Goal: Use online tool/utility: Utilize a website feature to perform a specific function

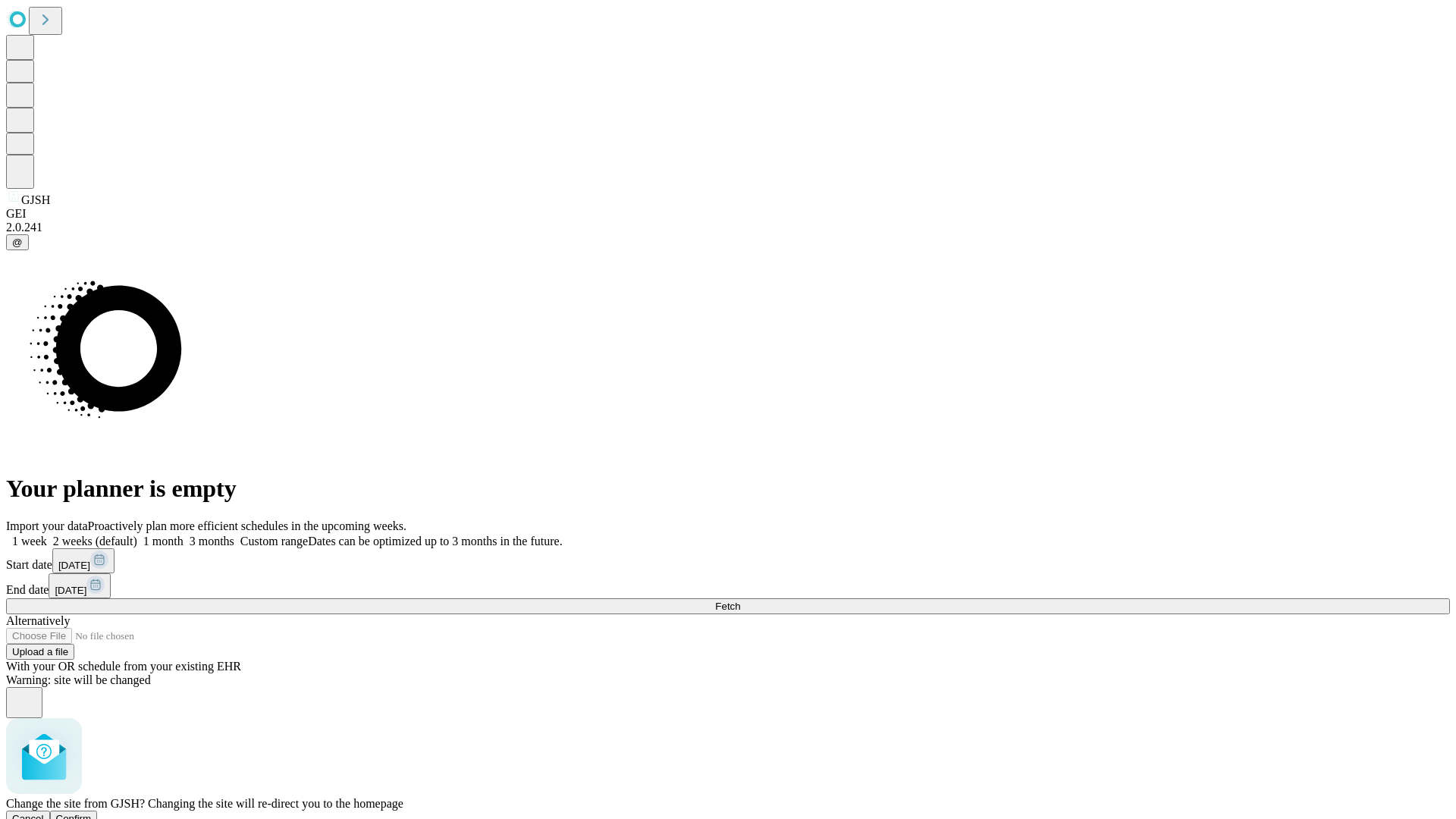
click at [91, 813] on span "Confirm" at bounding box center [74, 819] width 35 height 12
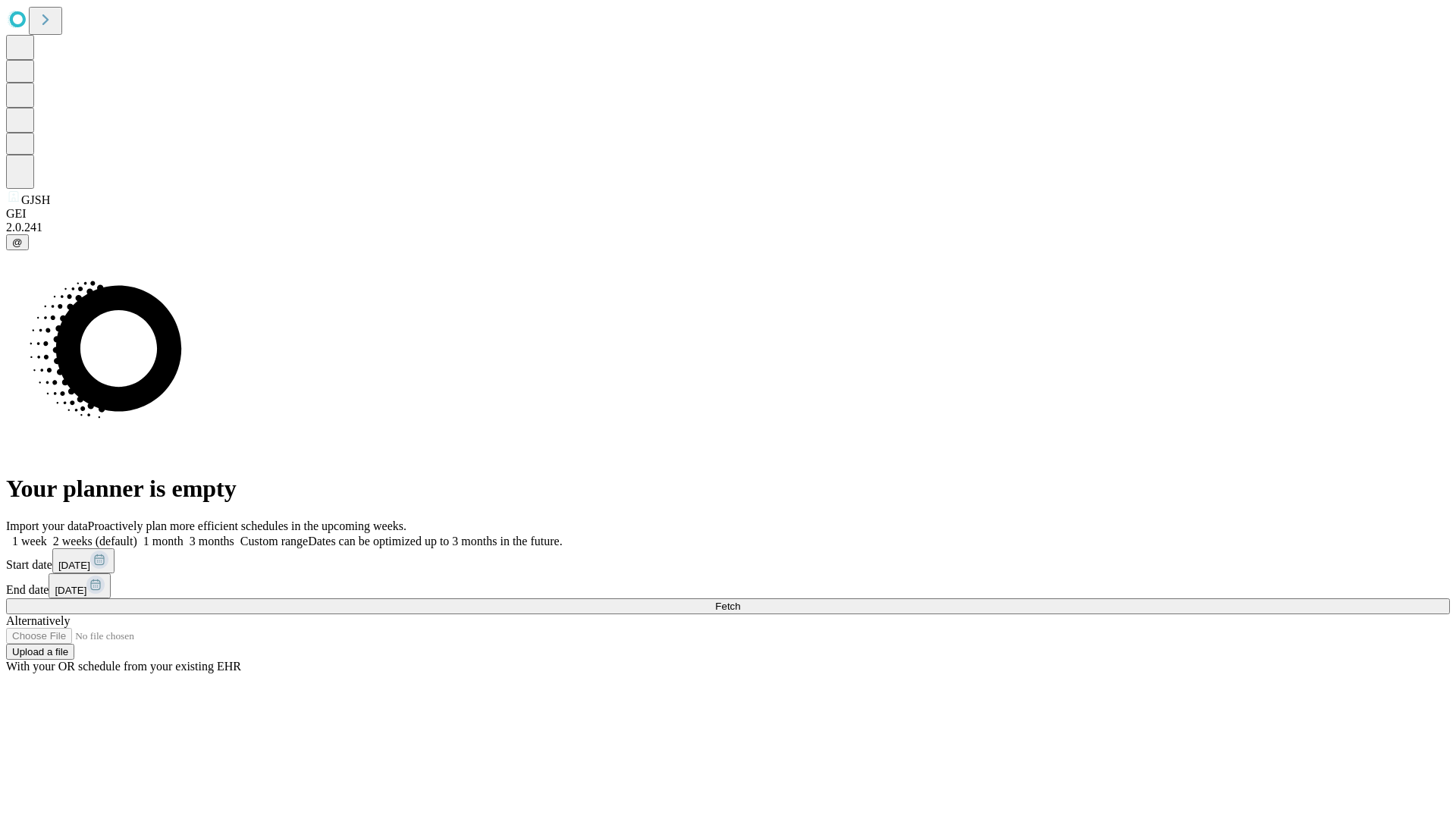
click at [184, 535] on label "1 month" at bounding box center [160, 540] width 46 height 13
click at [740, 601] on span "Fetch" at bounding box center [728, 607] width 25 height 12
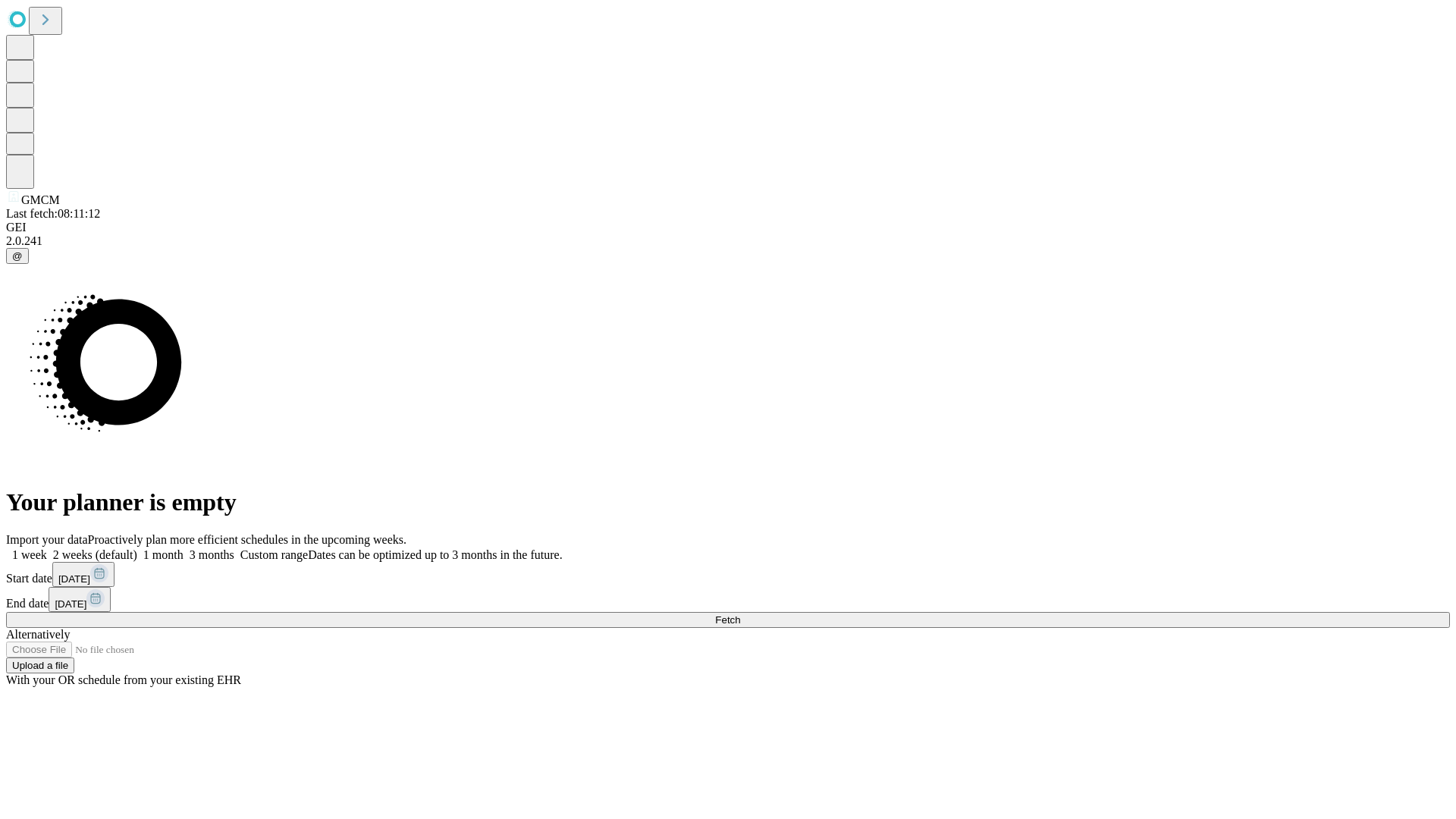
click at [184, 549] on label "1 month" at bounding box center [160, 555] width 46 height 13
click at [740, 614] on span "Fetch" at bounding box center [728, 620] width 25 height 12
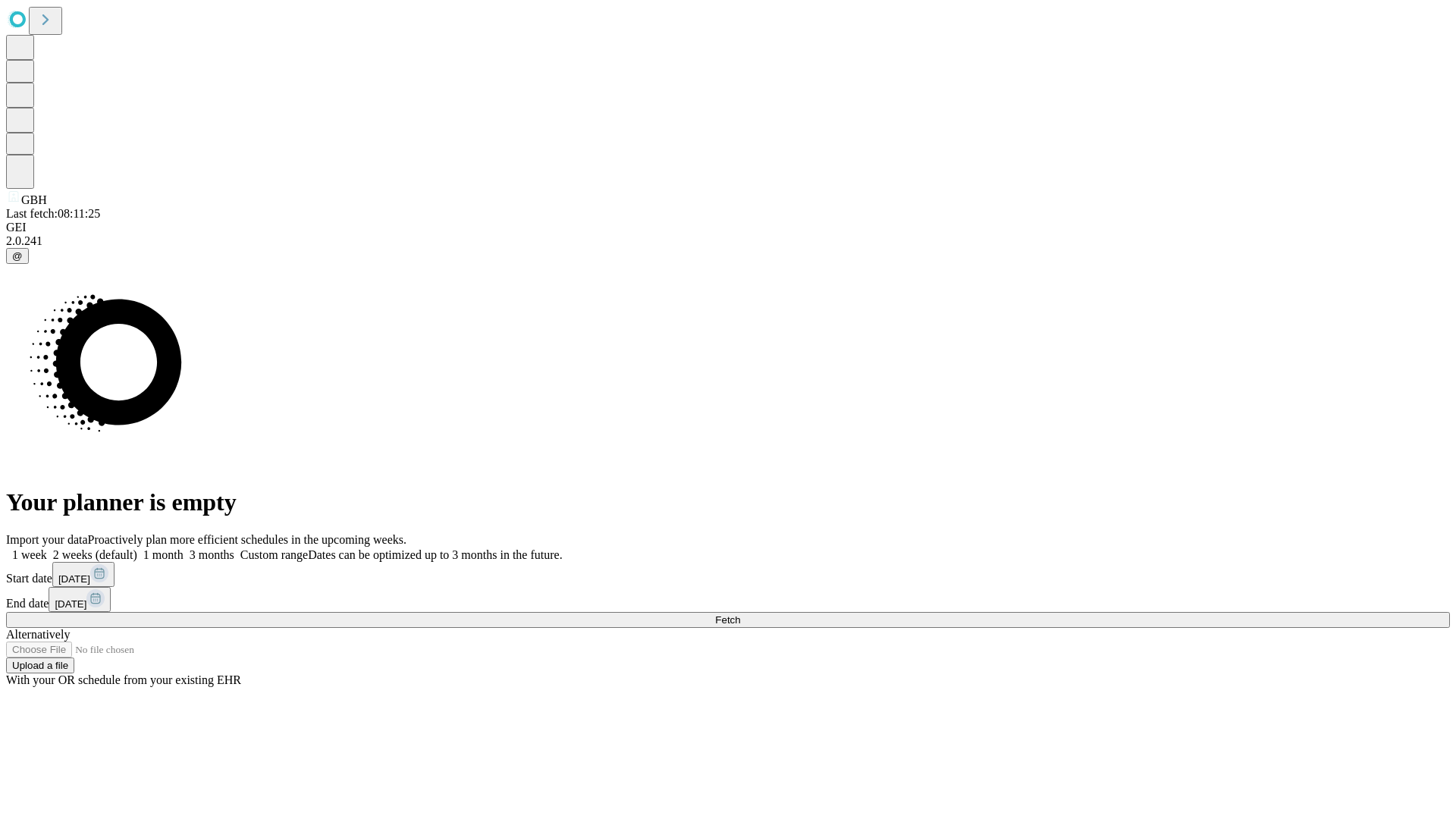
click at [184, 549] on label "1 month" at bounding box center [160, 555] width 46 height 13
click at [740, 614] on span "Fetch" at bounding box center [728, 620] width 25 height 12
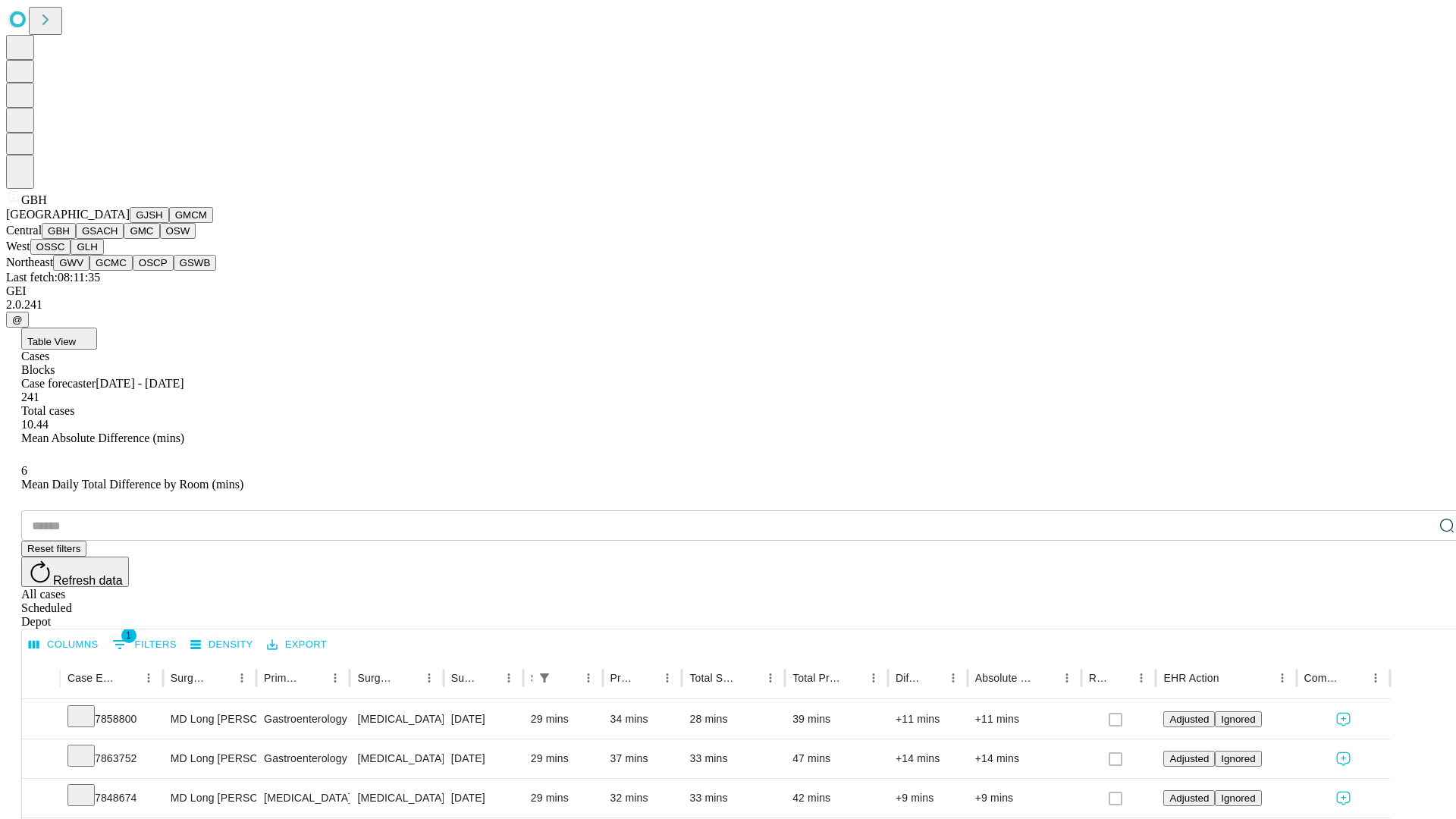
click at [117, 239] on button "GSACH" at bounding box center [99, 231] width 48 height 16
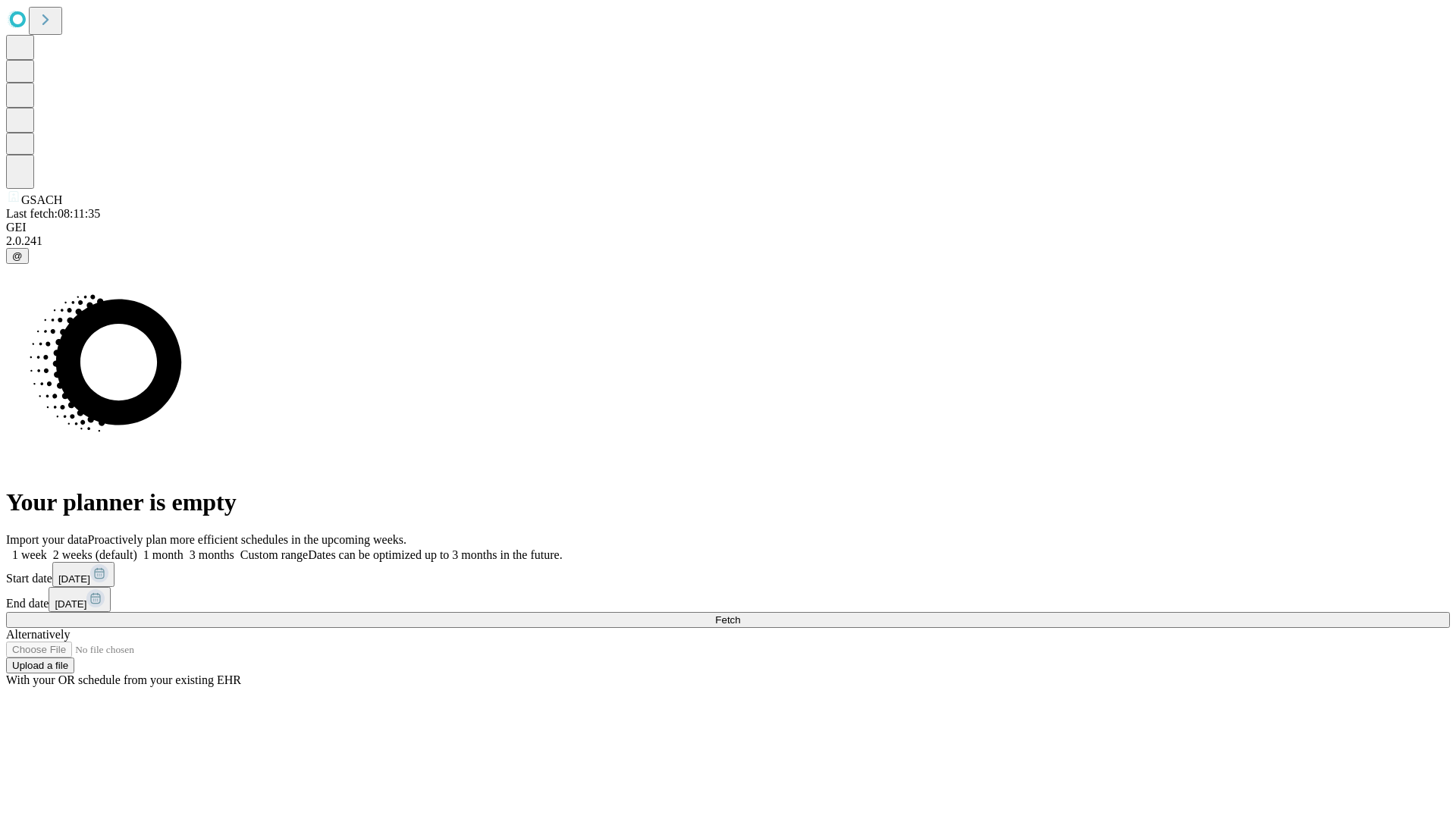
click at [184, 549] on label "1 month" at bounding box center [160, 555] width 46 height 13
click at [740, 614] on span "Fetch" at bounding box center [728, 620] width 25 height 12
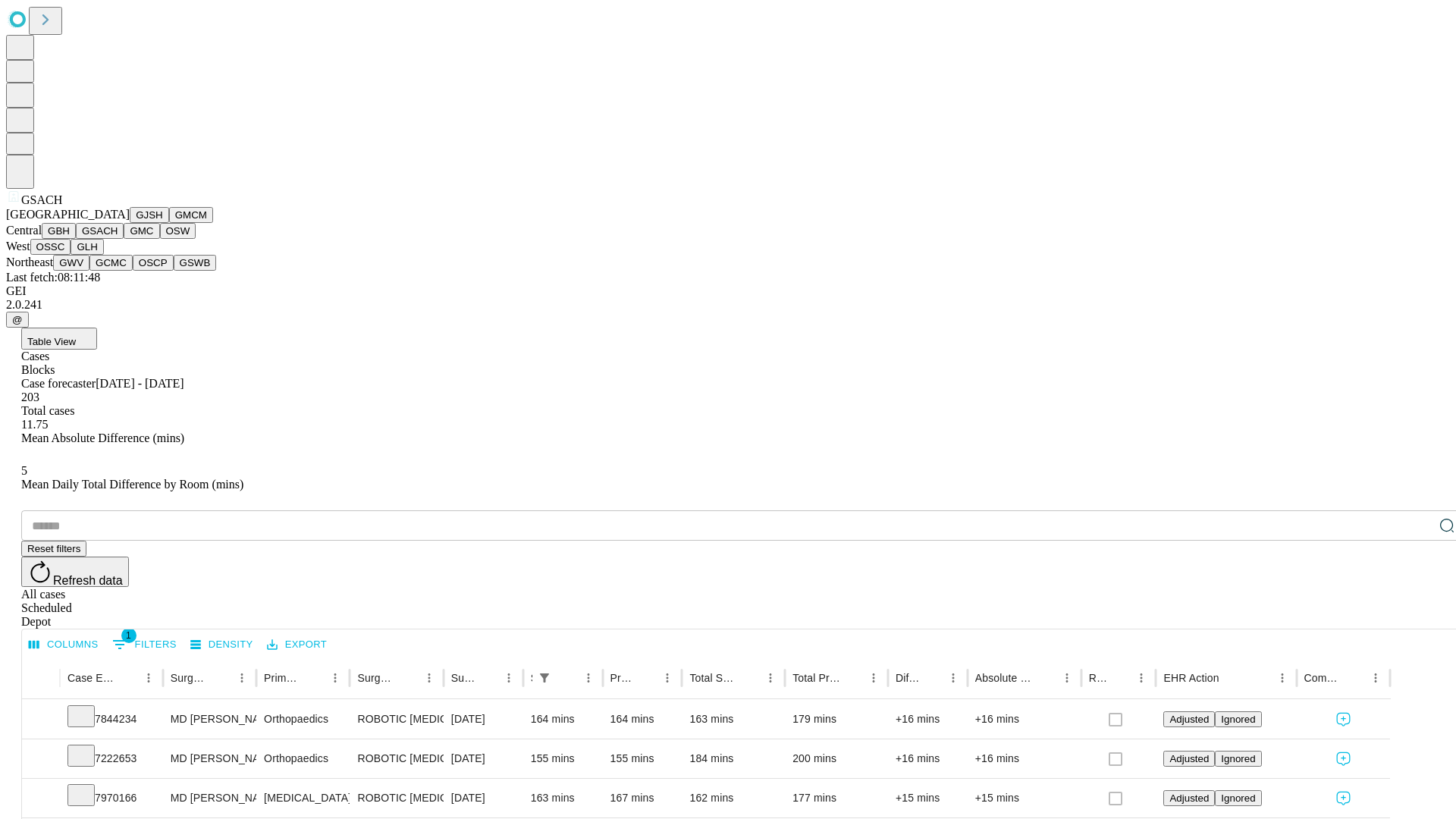
click at [123, 239] on button "GMC" at bounding box center [141, 231] width 35 height 16
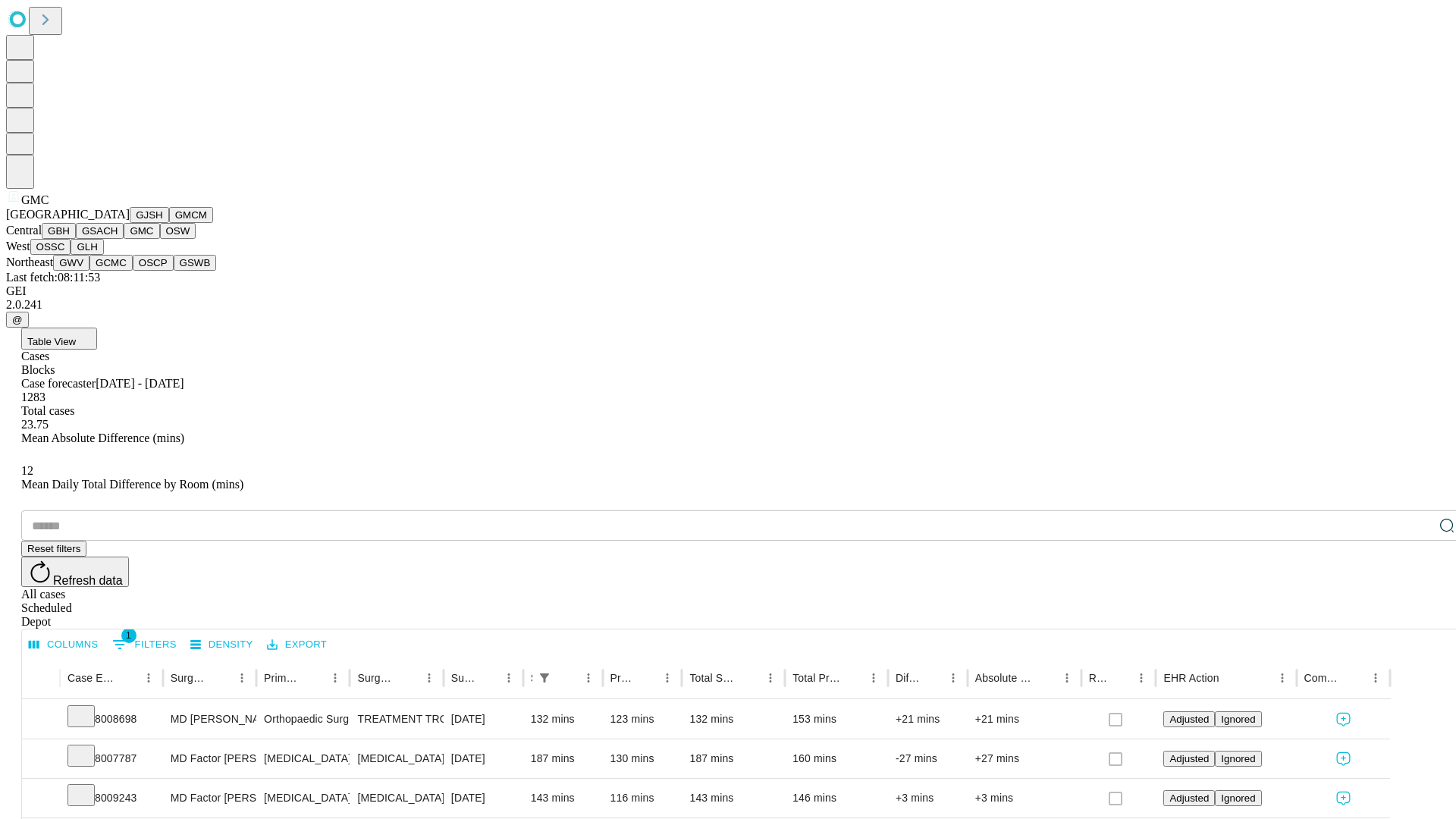
click at [160, 239] on button "OSW" at bounding box center [178, 231] width 36 height 16
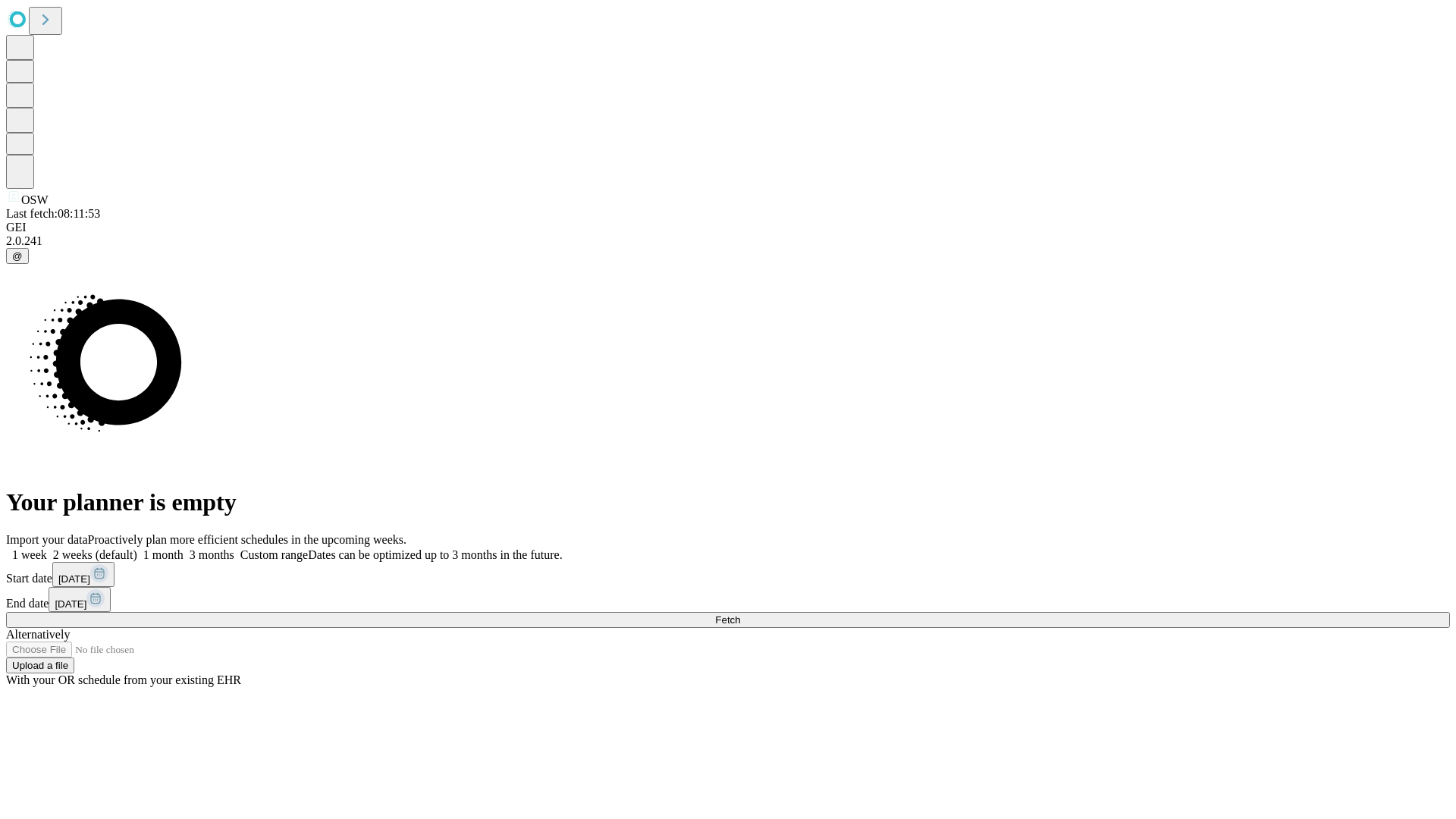
click at [184, 549] on label "1 month" at bounding box center [160, 555] width 46 height 13
click at [740, 614] on span "Fetch" at bounding box center [728, 620] width 25 height 12
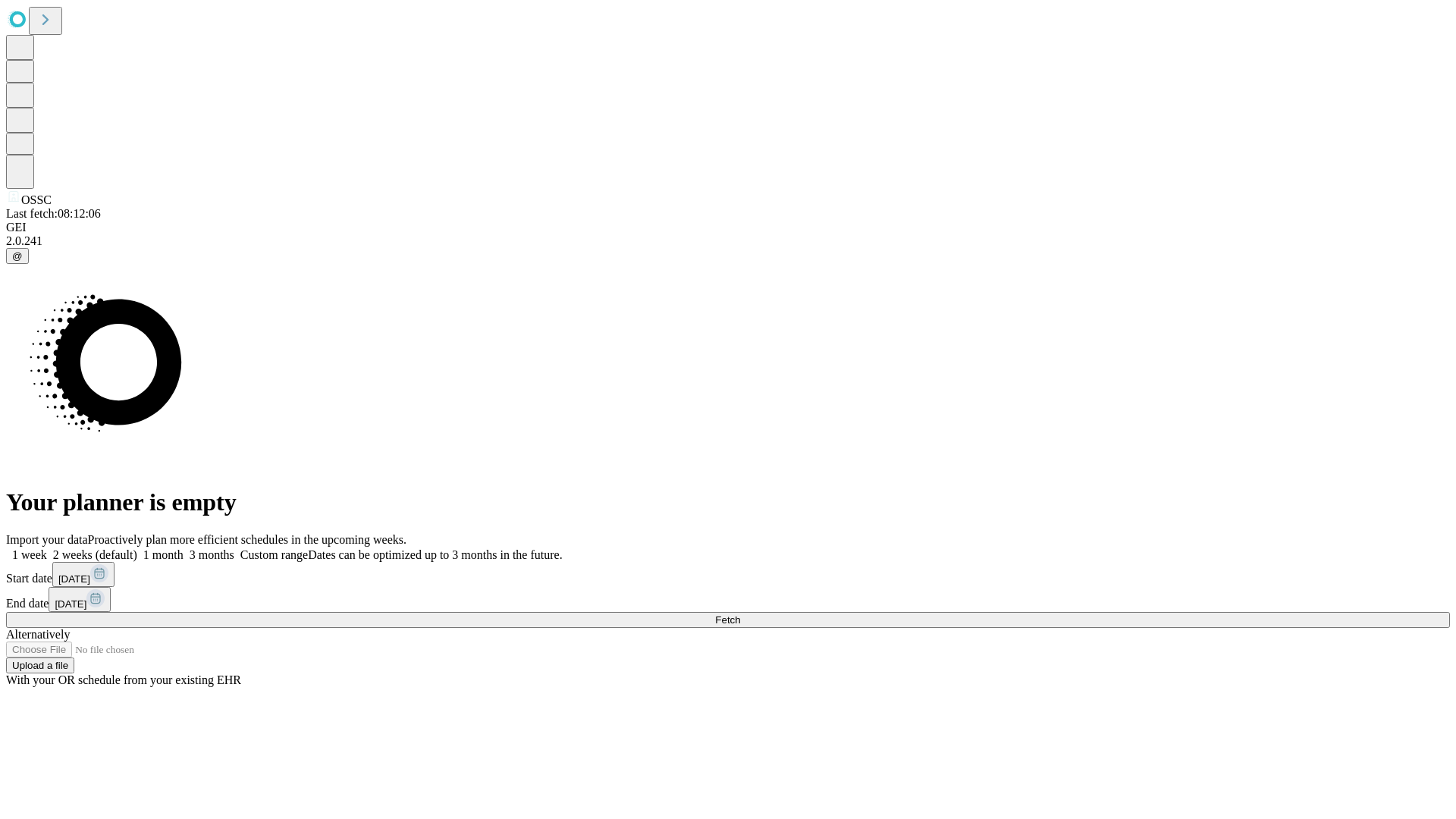
click at [184, 549] on label "1 month" at bounding box center [160, 555] width 46 height 13
click at [740, 614] on span "Fetch" at bounding box center [728, 620] width 25 height 12
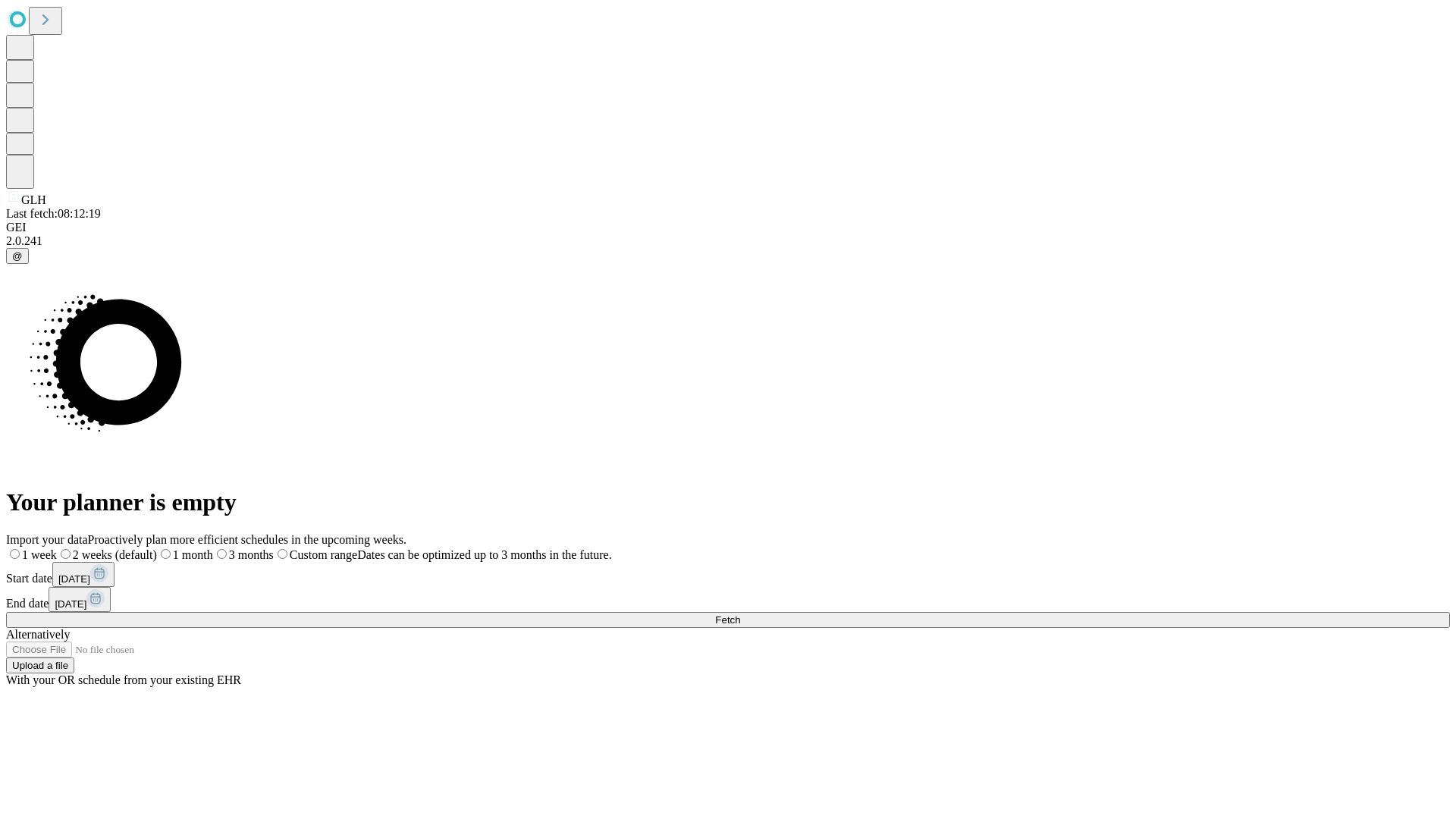
click at [213, 549] on label "1 month" at bounding box center [185, 555] width 56 height 13
click at [740, 614] on span "Fetch" at bounding box center [728, 620] width 25 height 12
click at [184, 549] on label "1 month" at bounding box center [160, 555] width 46 height 13
click at [740, 614] on span "Fetch" at bounding box center [728, 620] width 25 height 12
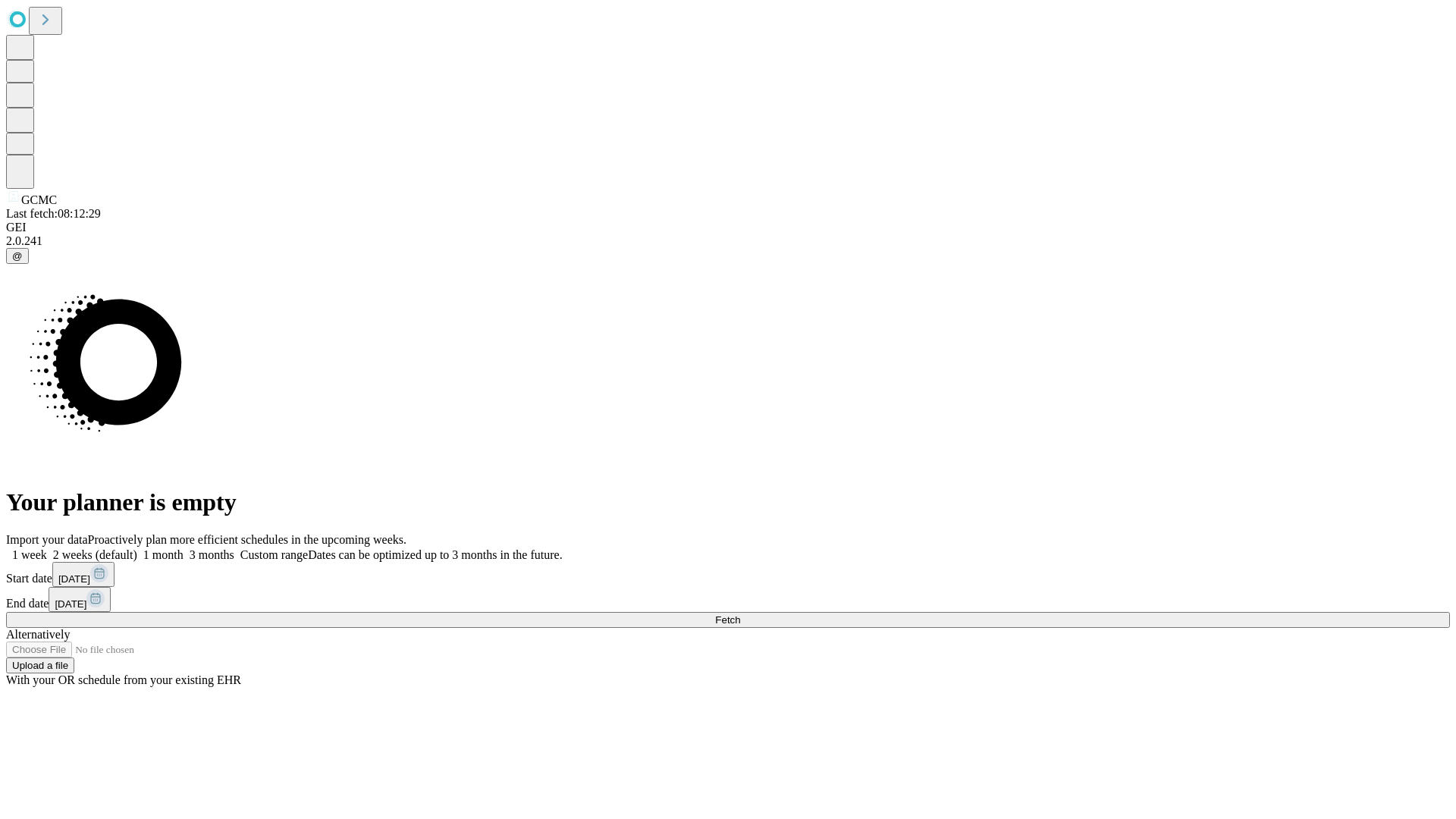
click at [184, 549] on label "1 month" at bounding box center [160, 555] width 46 height 13
click at [740, 614] on span "Fetch" at bounding box center [728, 620] width 25 height 12
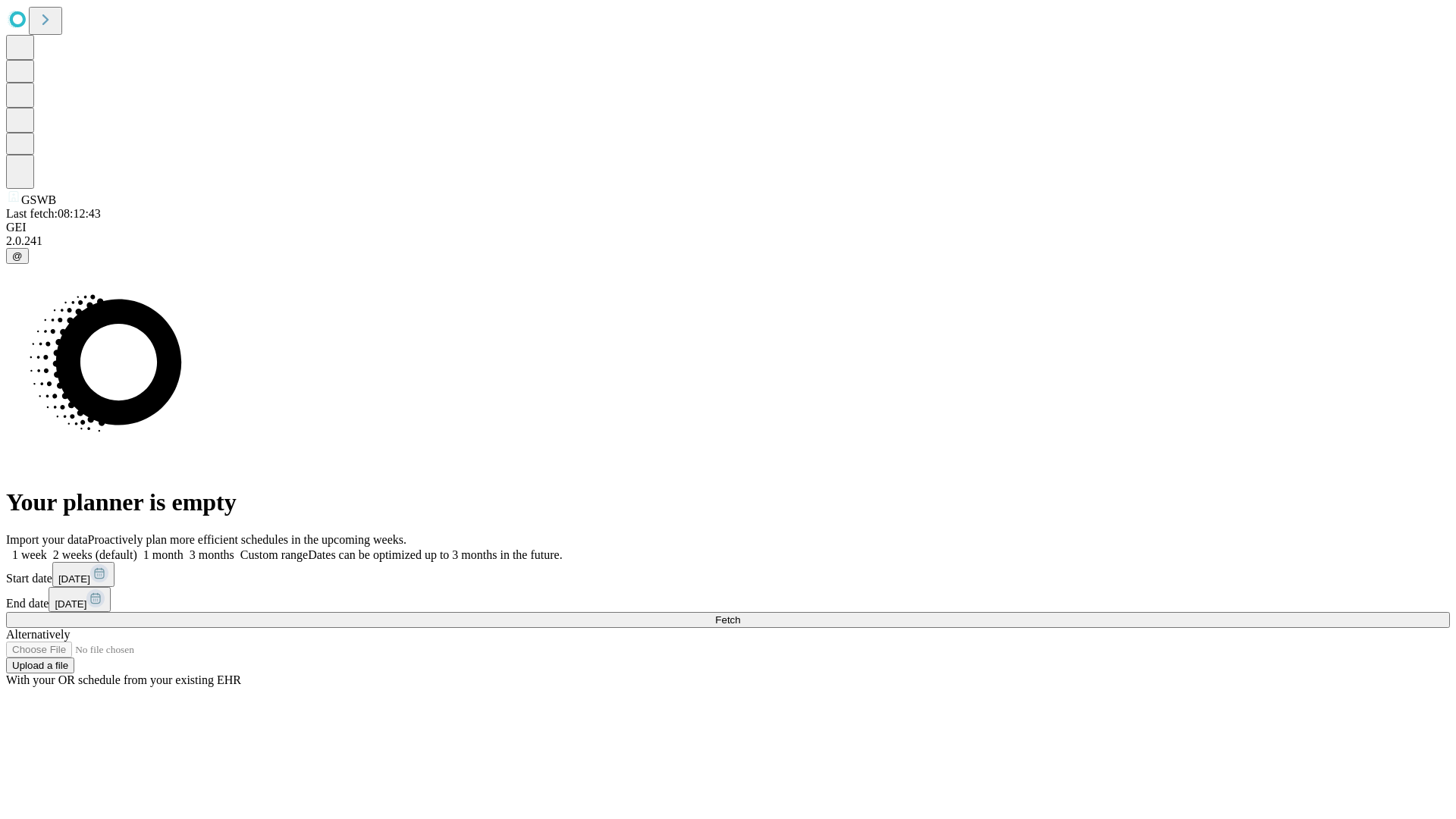
click at [740, 614] on span "Fetch" at bounding box center [728, 620] width 25 height 12
